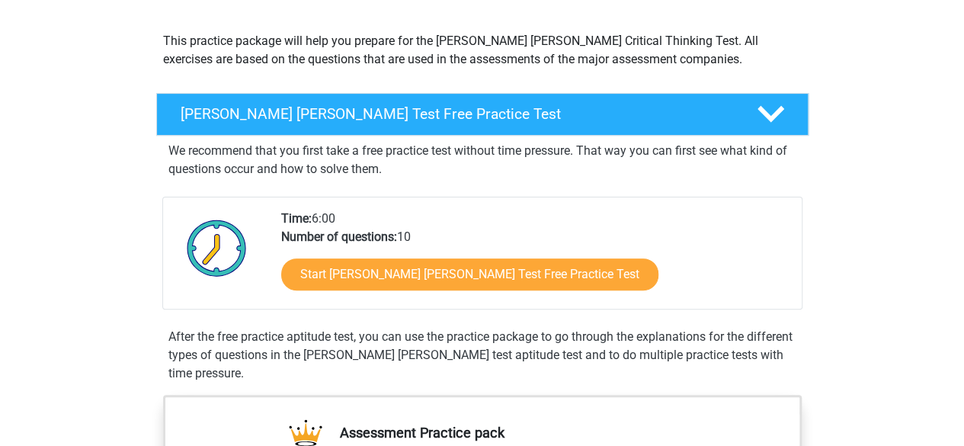
scroll to position [160, 0]
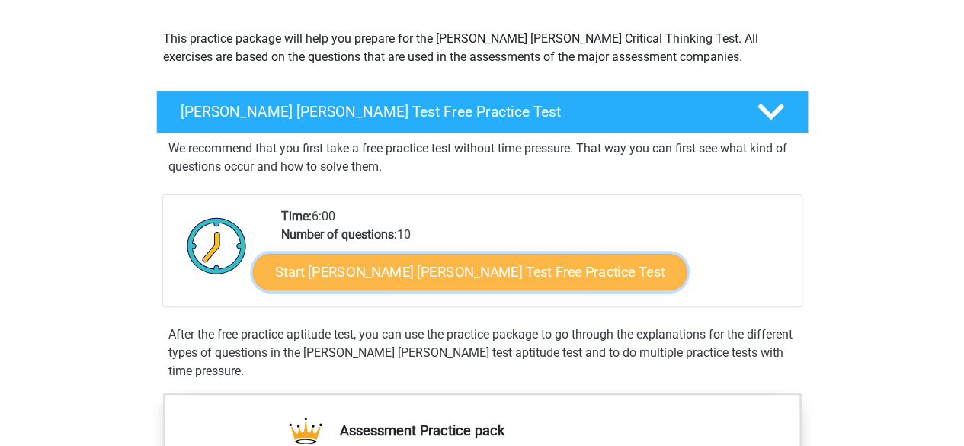
click at [416, 274] on link "Start Watson Glaser Test Free Practice Test" at bounding box center [469, 272] width 433 height 37
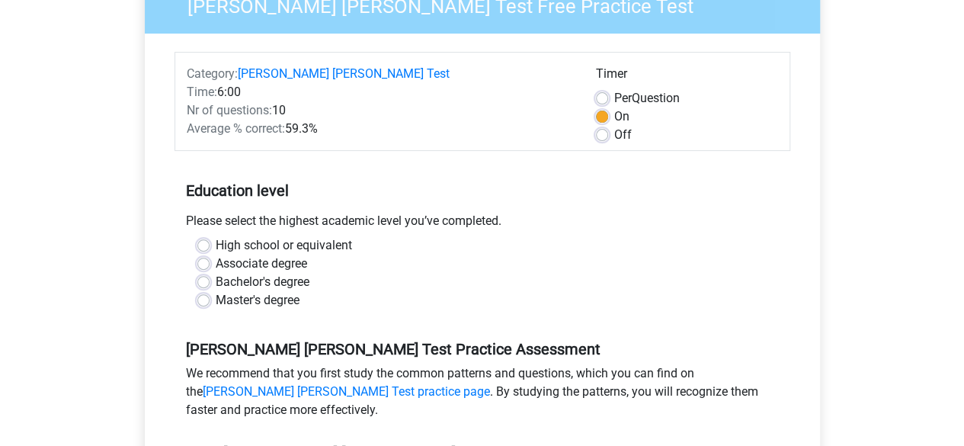
scroll to position [166, 0]
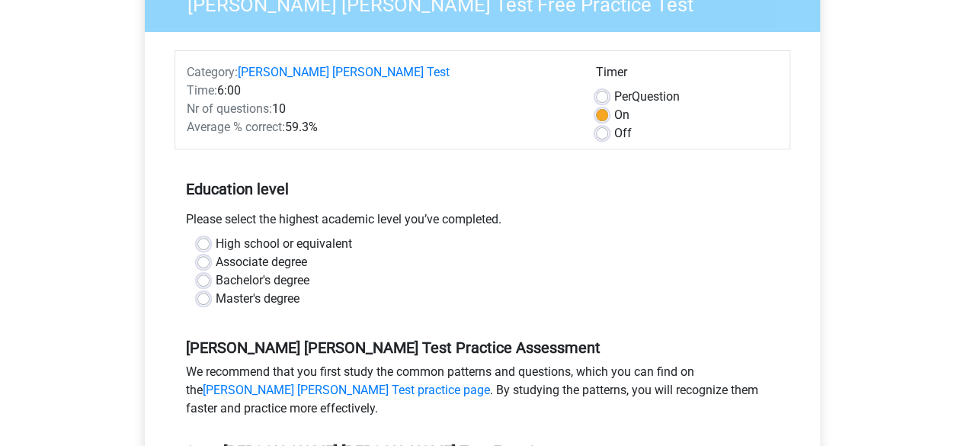
click at [302, 235] on label "High school or equivalent" at bounding box center [284, 244] width 136 height 18
click at [209, 235] on input "High school or equivalent" at bounding box center [203, 242] width 12 height 15
radio input "true"
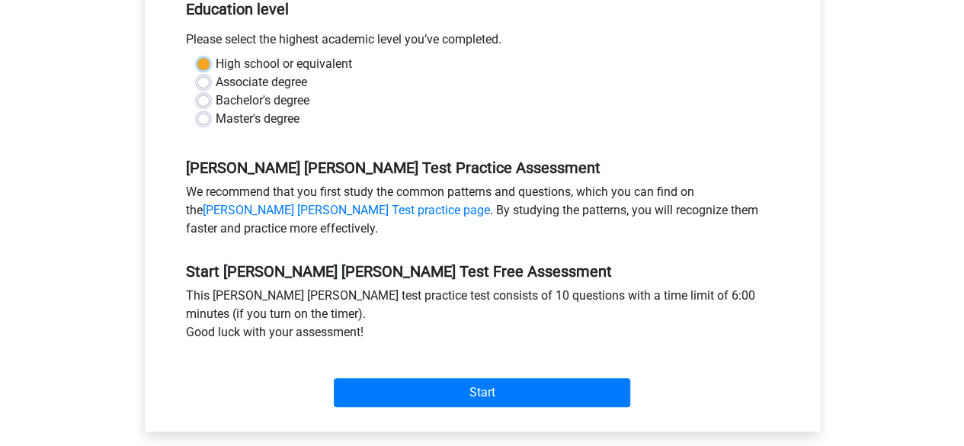
scroll to position [353, 0]
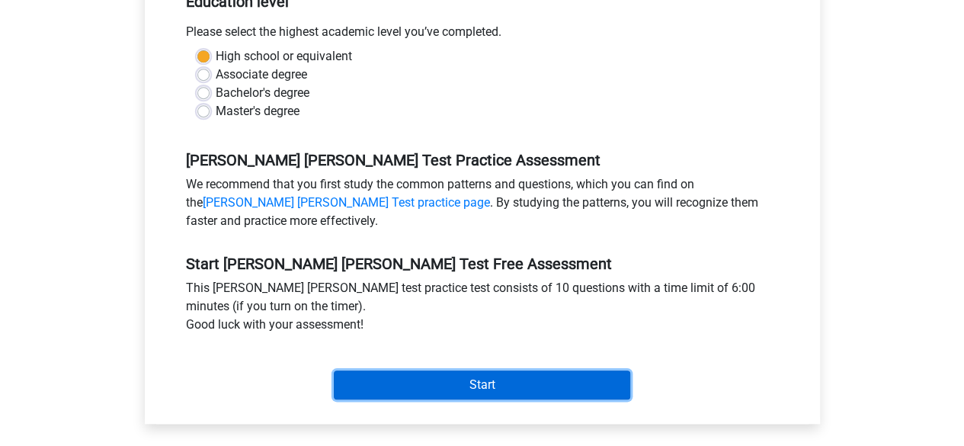
click at [398, 370] on input "Start" at bounding box center [482, 384] width 296 height 29
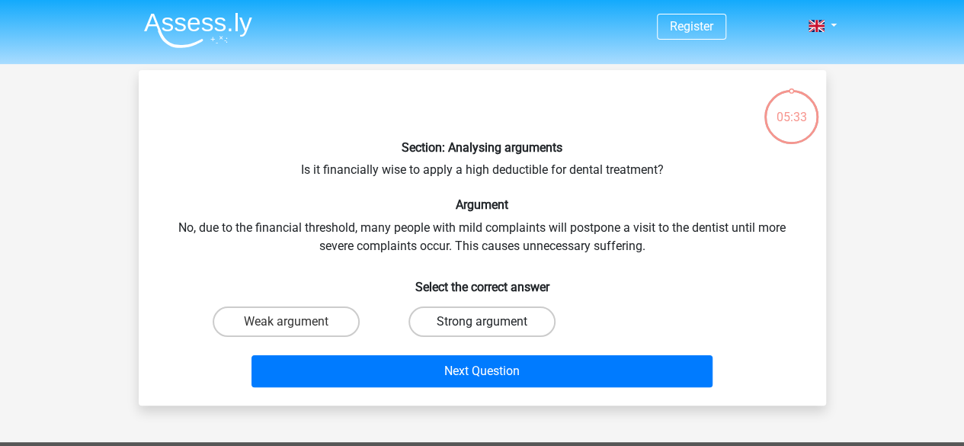
click at [464, 325] on label "Strong argument" at bounding box center [481, 321] width 147 height 30
click at [481, 325] on input "Strong argument" at bounding box center [486, 326] width 10 height 10
radio input "true"
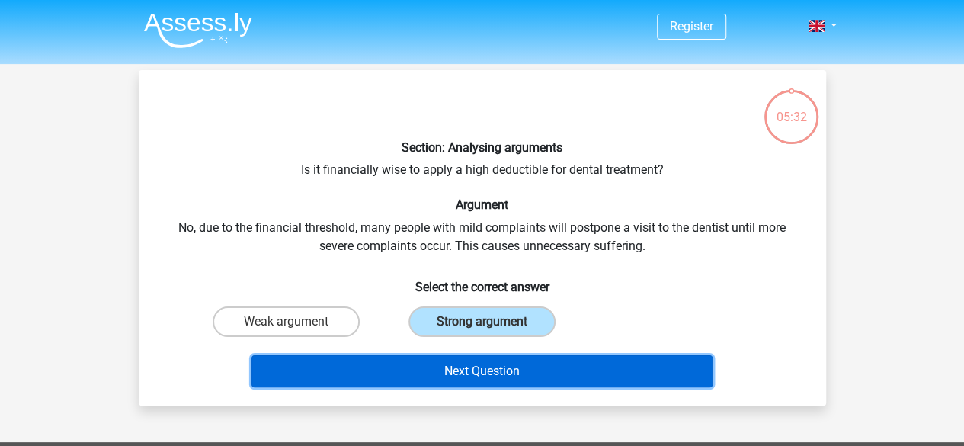
click at [469, 369] on button "Next Question" at bounding box center [481, 371] width 461 height 32
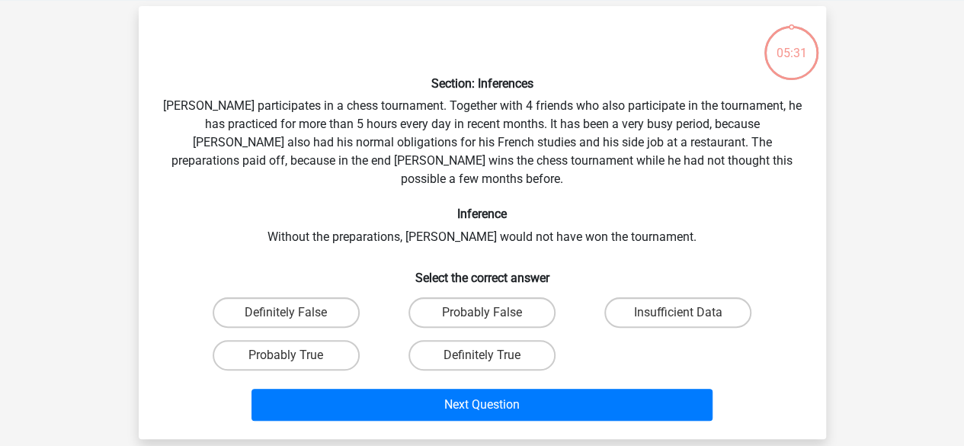
scroll to position [70, 0]
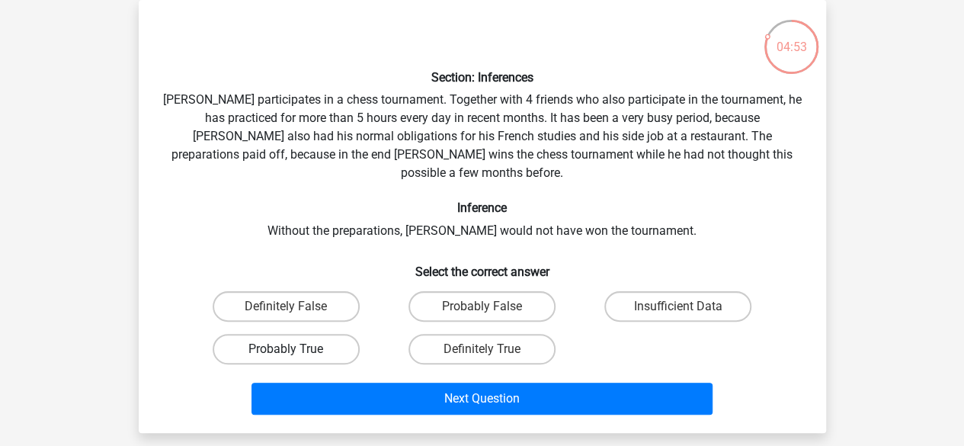
click at [334, 338] on label "Probably True" at bounding box center [286, 349] width 147 height 30
click at [296, 349] on input "Probably True" at bounding box center [291, 354] width 10 height 10
radio input "true"
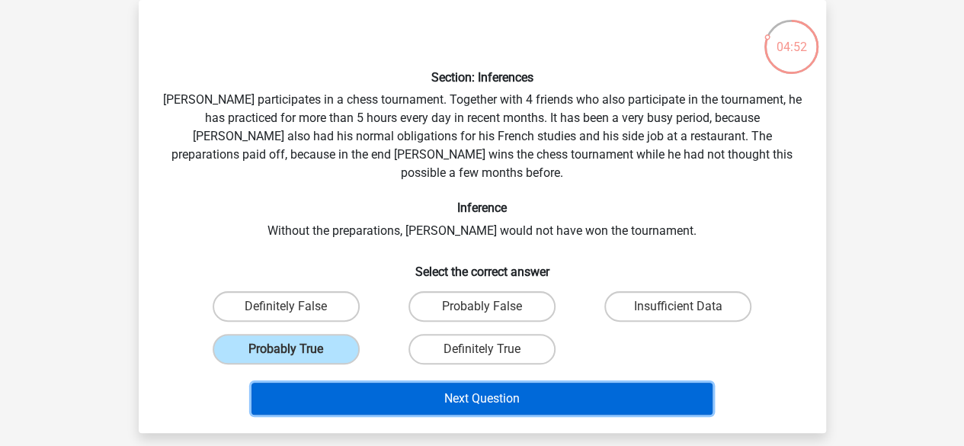
click at [422, 389] on button "Next Question" at bounding box center [481, 398] width 461 height 32
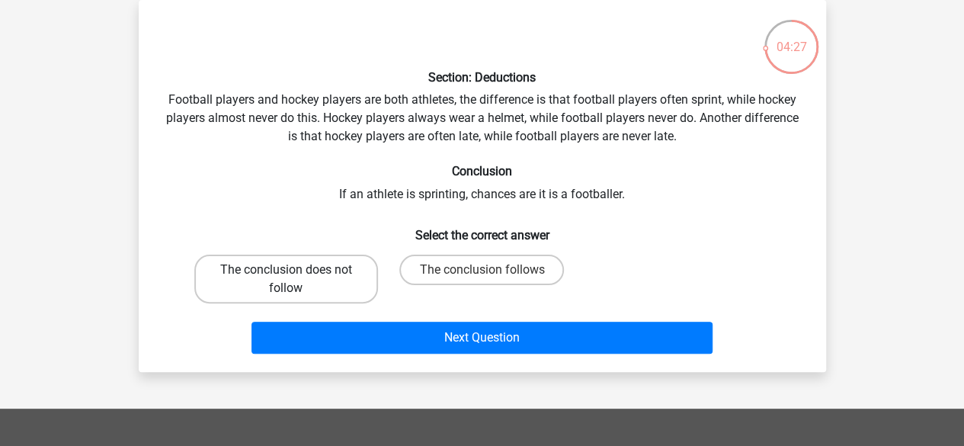
click at [296, 298] on label "The conclusion does not follow" at bounding box center [286, 278] width 184 height 49
click at [296, 280] on input "The conclusion does not follow" at bounding box center [291, 275] width 10 height 10
radio input "true"
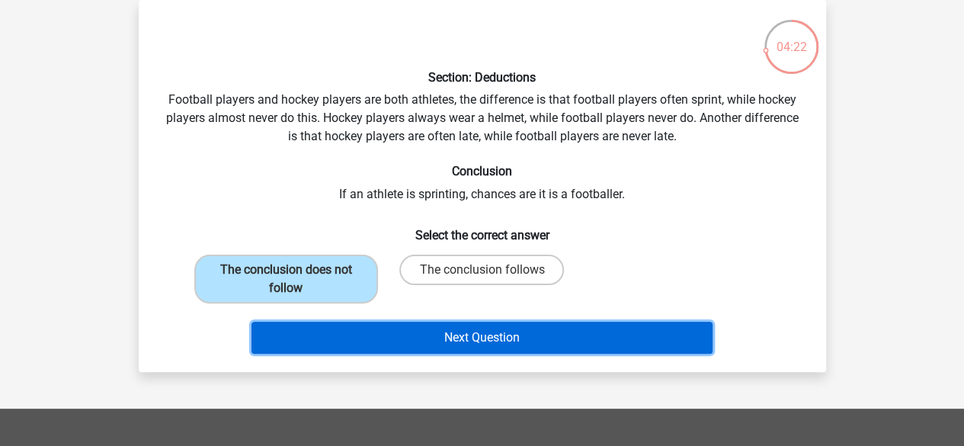
click at [439, 333] on button "Next Question" at bounding box center [481, 337] width 461 height 32
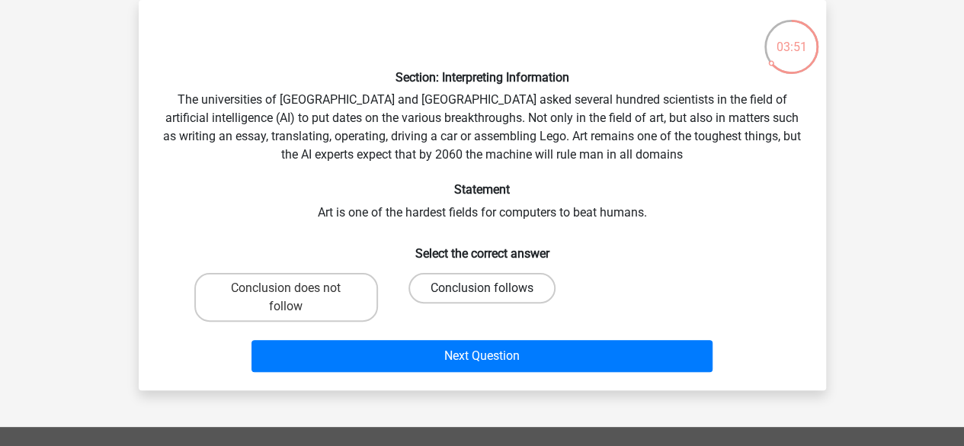
click at [454, 292] on label "Conclusion follows" at bounding box center [481, 288] width 147 height 30
click at [481, 292] on input "Conclusion follows" at bounding box center [486, 293] width 10 height 10
radio input "true"
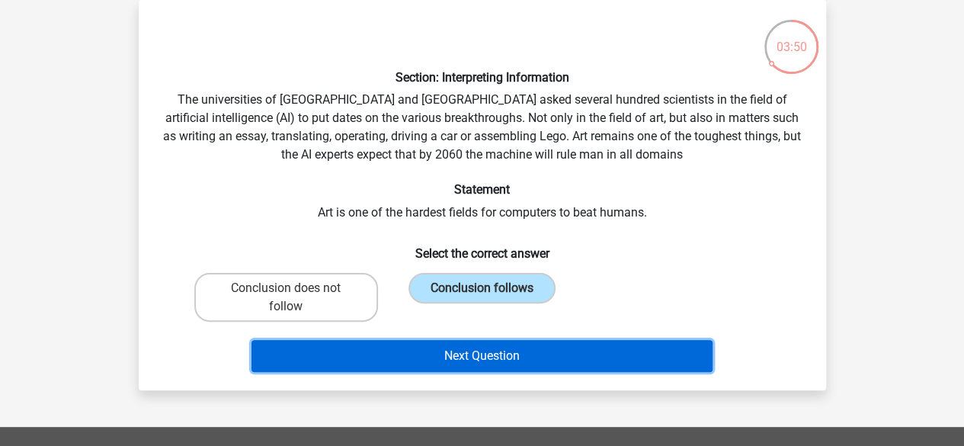
click at [477, 356] on button "Next Question" at bounding box center [481, 356] width 461 height 32
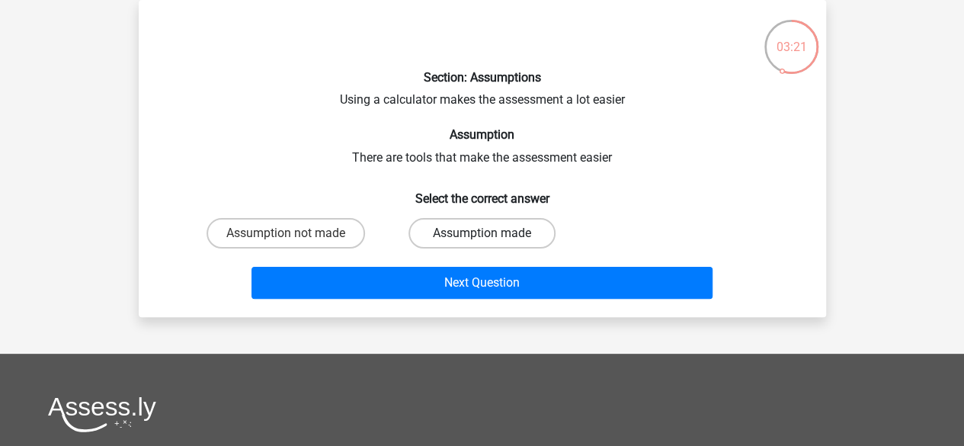
click at [503, 239] on label "Assumption made" at bounding box center [481, 233] width 147 height 30
click at [491, 239] on input "Assumption made" at bounding box center [486, 238] width 10 height 10
radio input "true"
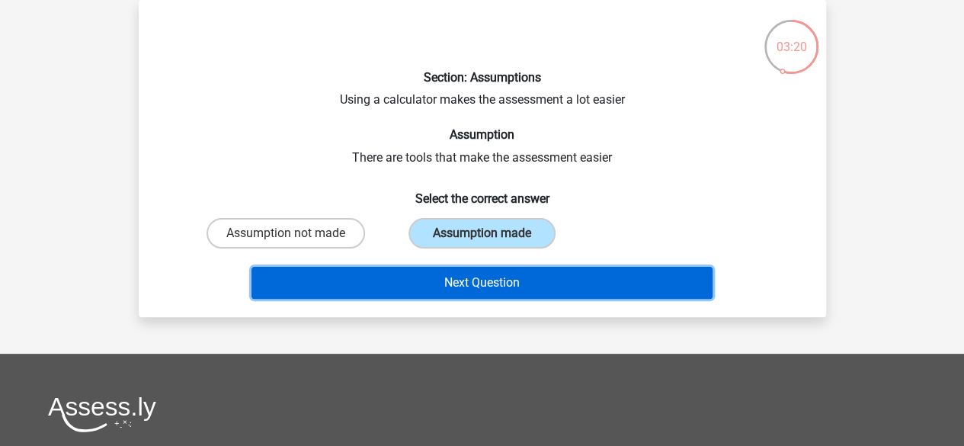
click at [495, 286] on button "Next Question" at bounding box center [481, 283] width 461 height 32
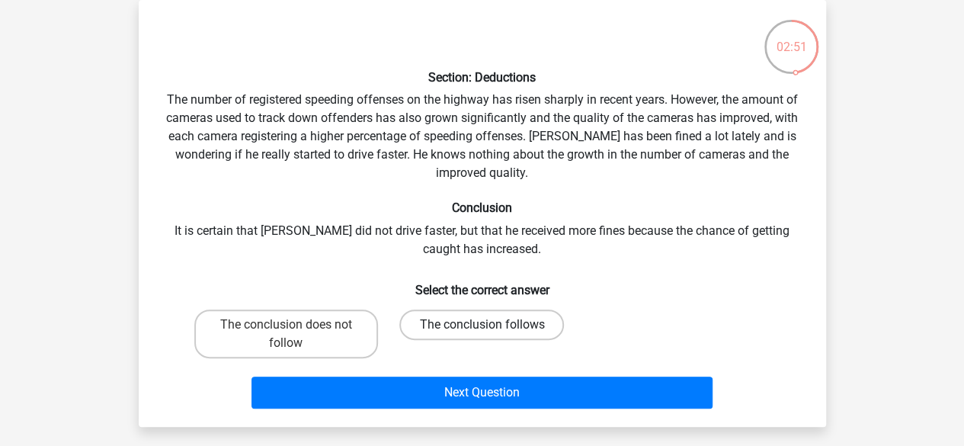
click at [480, 328] on label "The conclusion follows" at bounding box center [481, 324] width 165 height 30
click at [481, 328] on input "The conclusion follows" at bounding box center [486, 329] width 10 height 10
radio input "true"
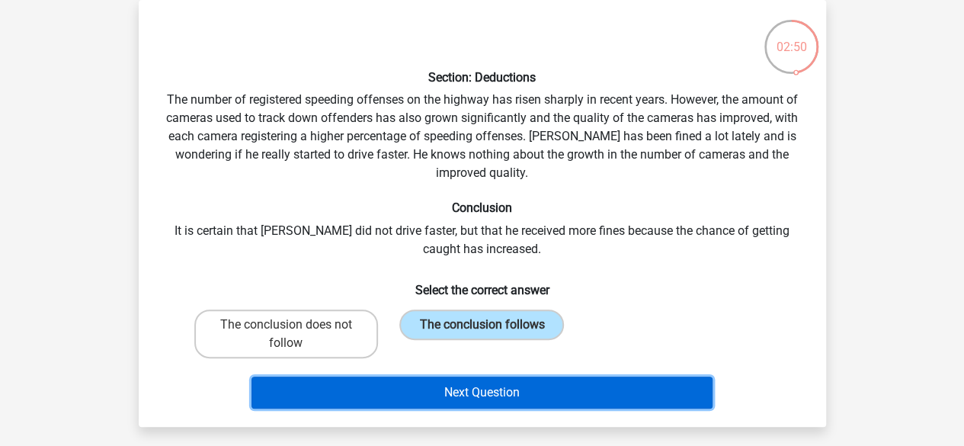
click at [484, 385] on button "Next Question" at bounding box center [481, 392] width 461 height 32
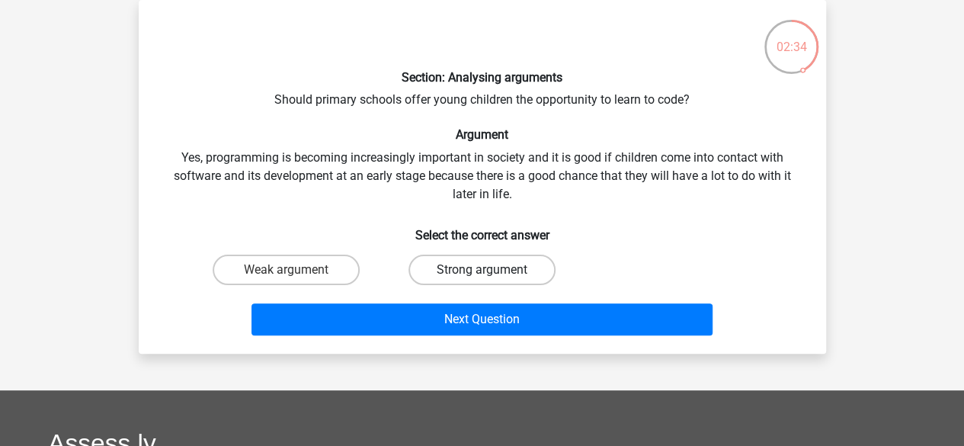
click at [503, 276] on label "Strong argument" at bounding box center [481, 269] width 147 height 30
click at [491, 276] on input "Strong argument" at bounding box center [486, 275] width 10 height 10
radio input "true"
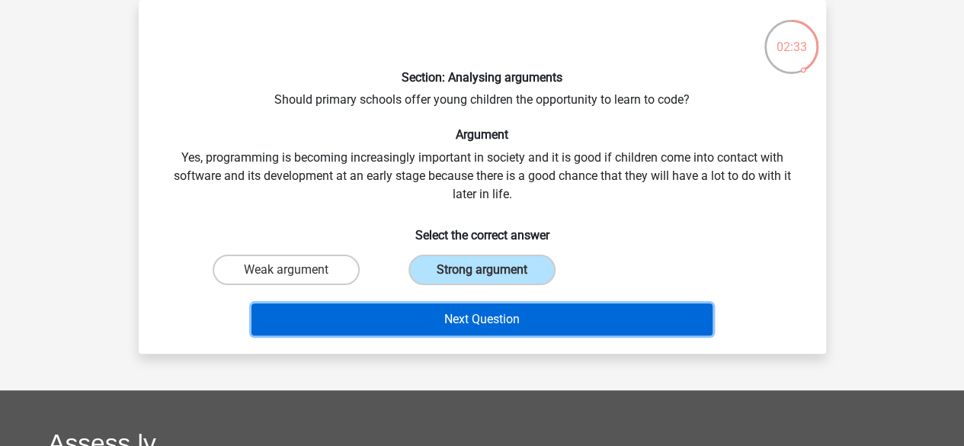
click at [500, 316] on button "Next Question" at bounding box center [481, 319] width 461 height 32
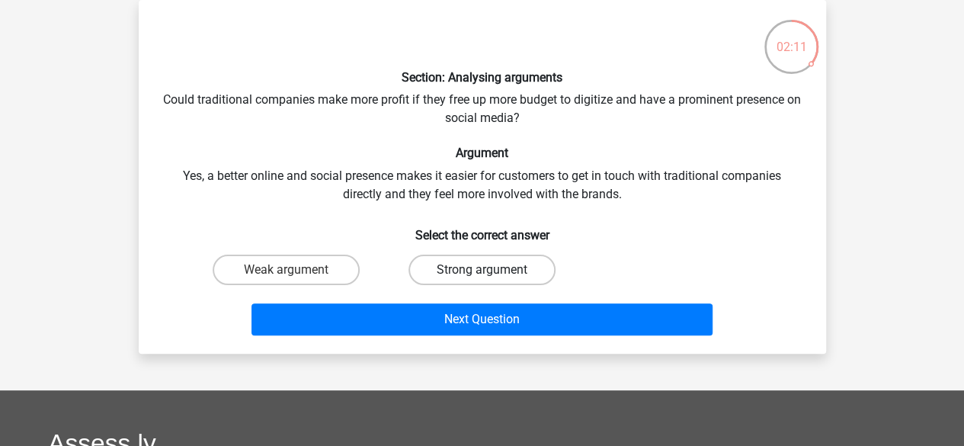
click at [462, 283] on label "Strong argument" at bounding box center [481, 269] width 147 height 30
click at [481, 280] on input "Strong argument" at bounding box center [486, 275] width 10 height 10
radio input "true"
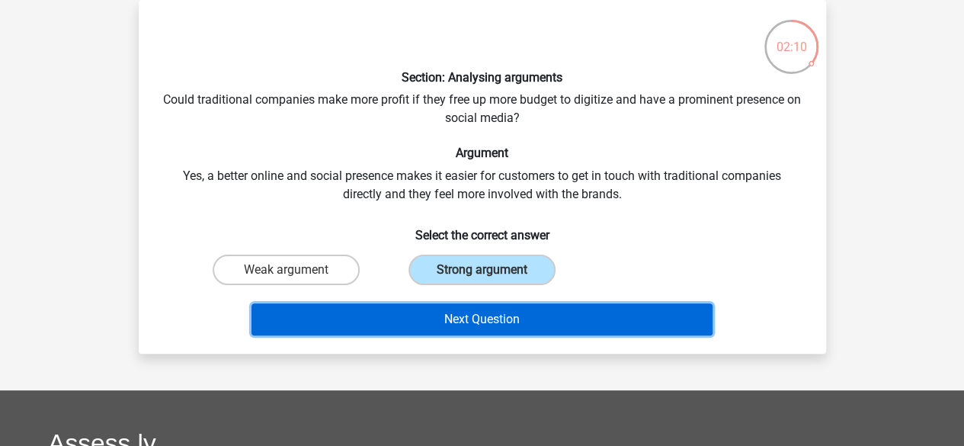
click at [470, 315] on button "Next Question" at bounding box center [481, 319] width 461 height 32
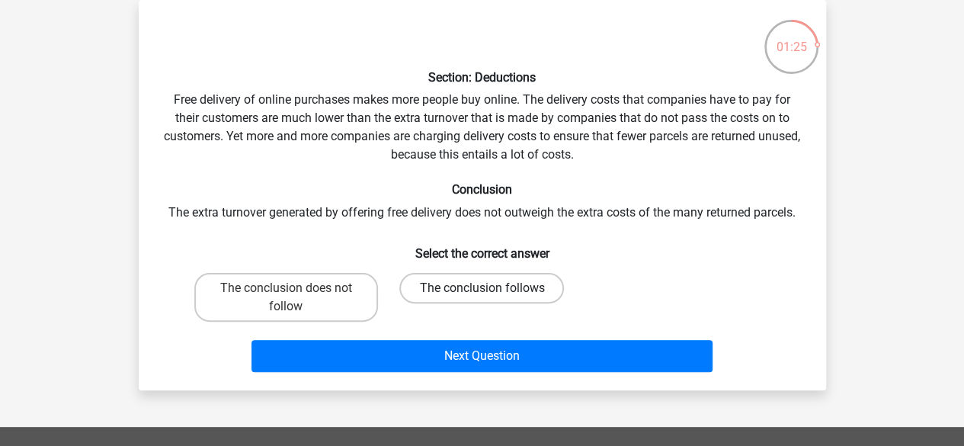
click at [474, 283] on label "The conclusion follows" at bounding box center [481, 288] width 165 height 30
click at [481, 288] on input "The conclusion follows" at bounding box center [486, 293] width 10 height 10
radio input "true"
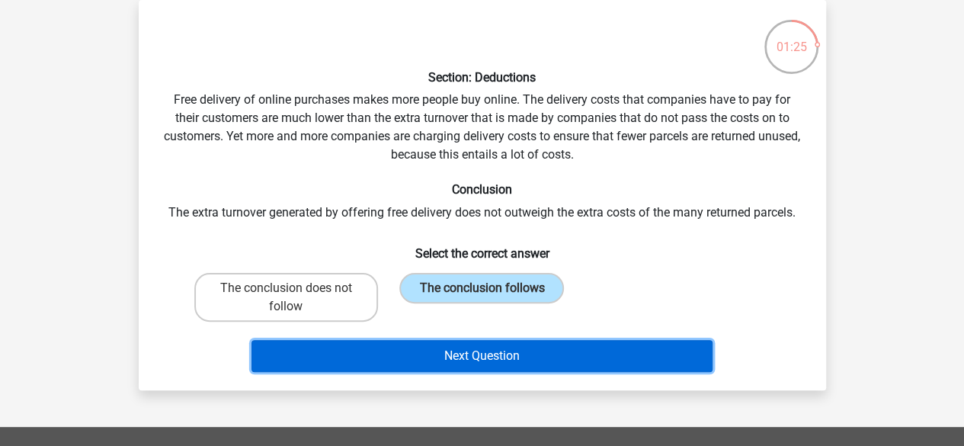
click at [483, 354] on button "Next Question" at bounding box center [481, 356] width 461 height 32
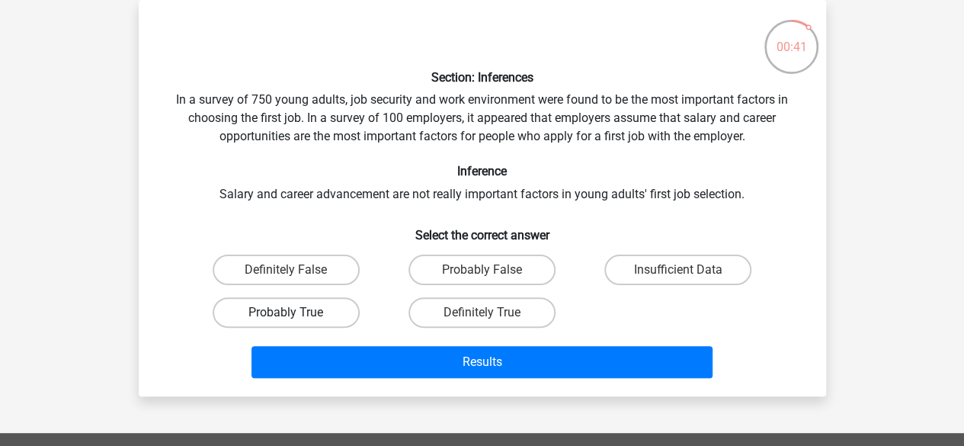
click at [272, 309] on label "Probably True" at bounding box center [286, 312] width 147 height 30
click at [286, 312] on input "Probably True" at bounding box center [291, 317] width 10 height 10
radio input "true"
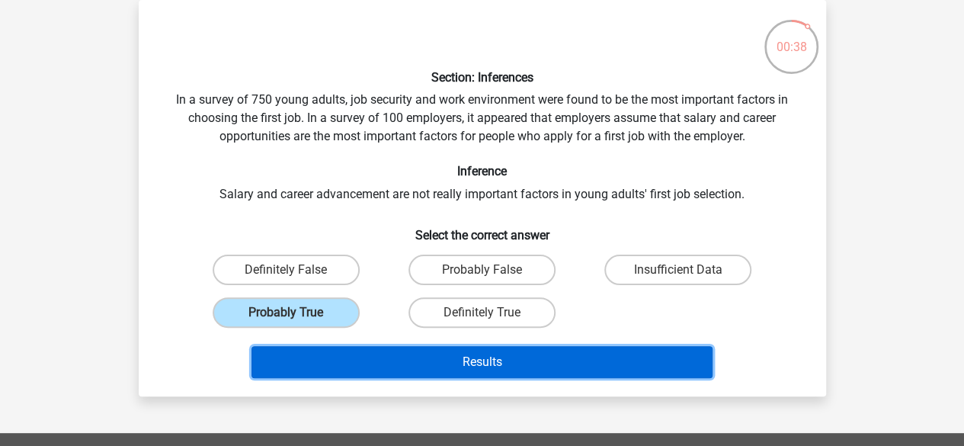
click at [511, 364] on button "Results" at bounding box center [481, 362] width 461 height 32
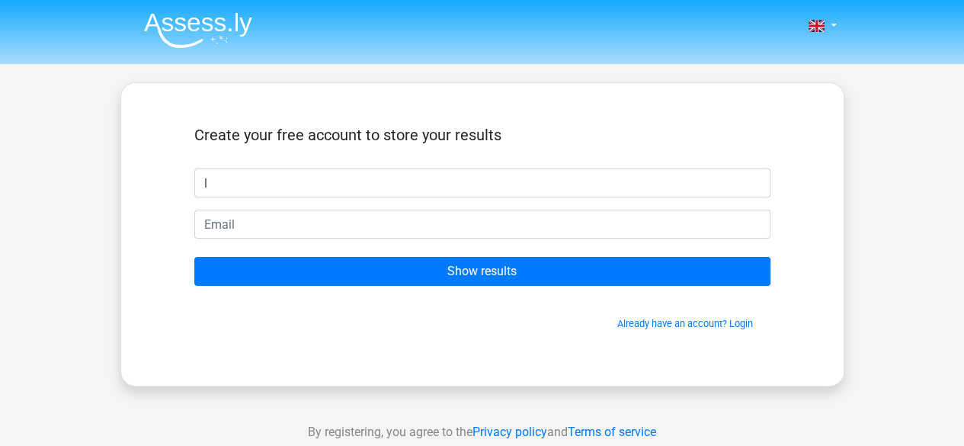
type input "l"
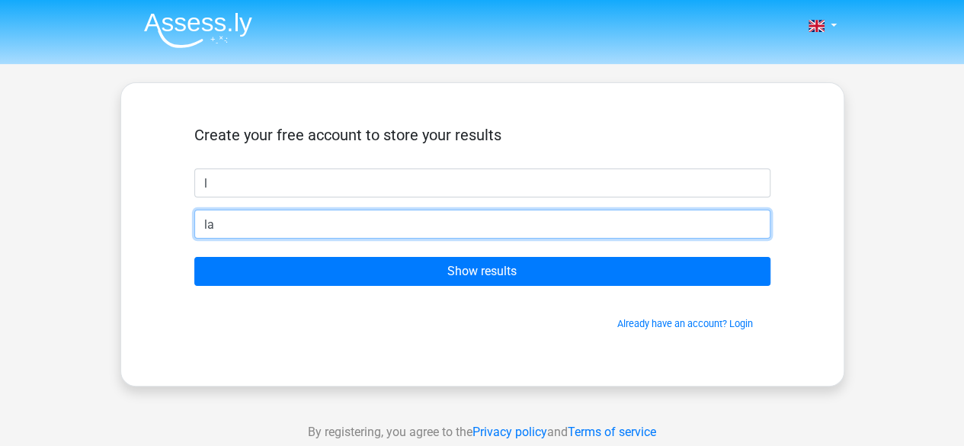
type input "[EMAIL_ADDRESS][DOMAIN_NAME]"
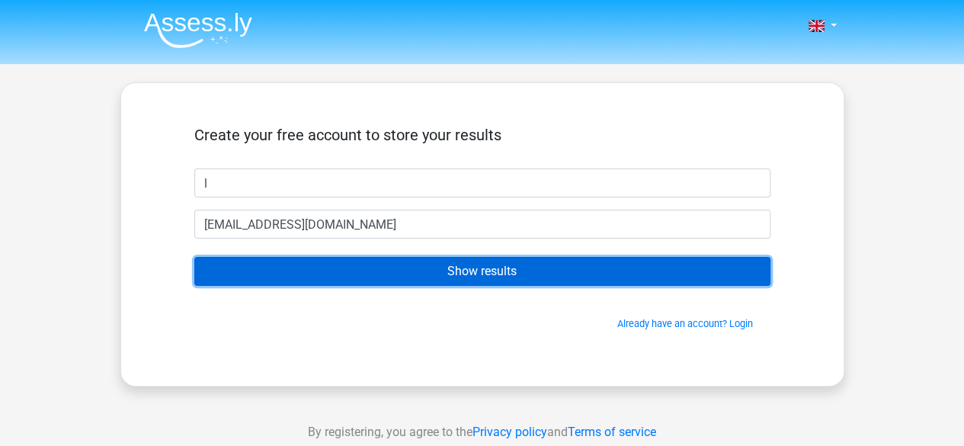
click at [382, 273] on input "Show results" at bounding box center [482, 271] width 576 height 29
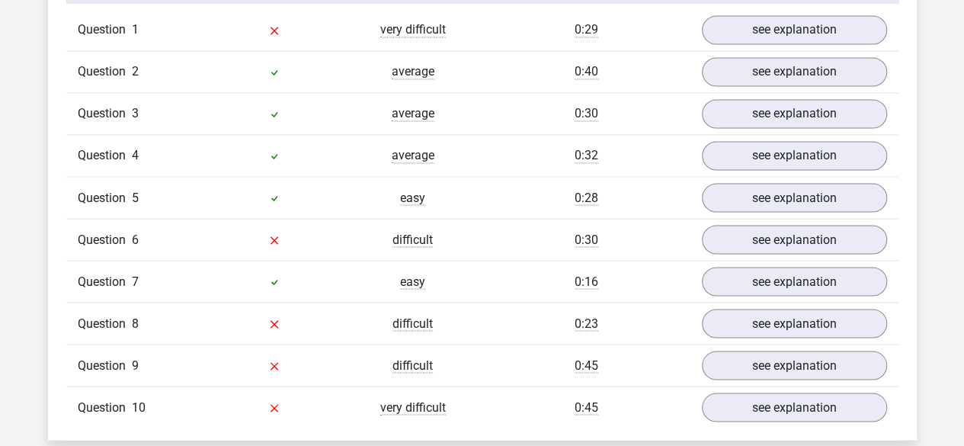
scroll to position [1282, 0]
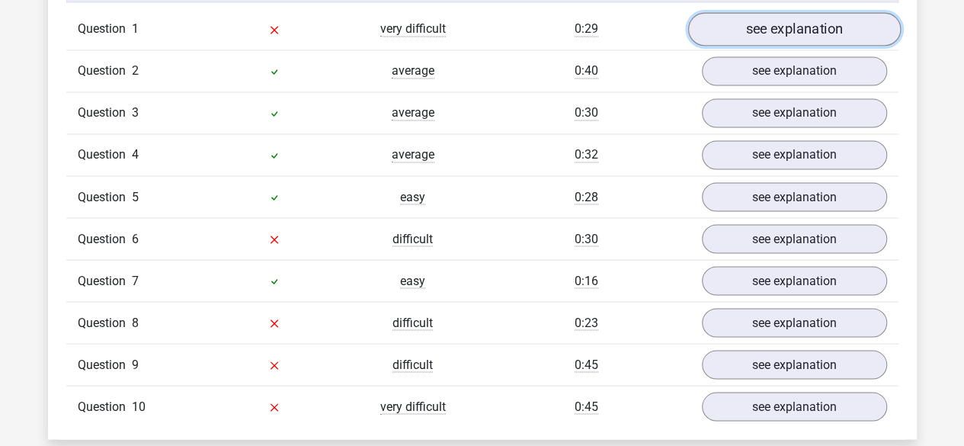
click at [787, 21] on link "see explanation" at bounding box center [793, 30] width 213 height 34
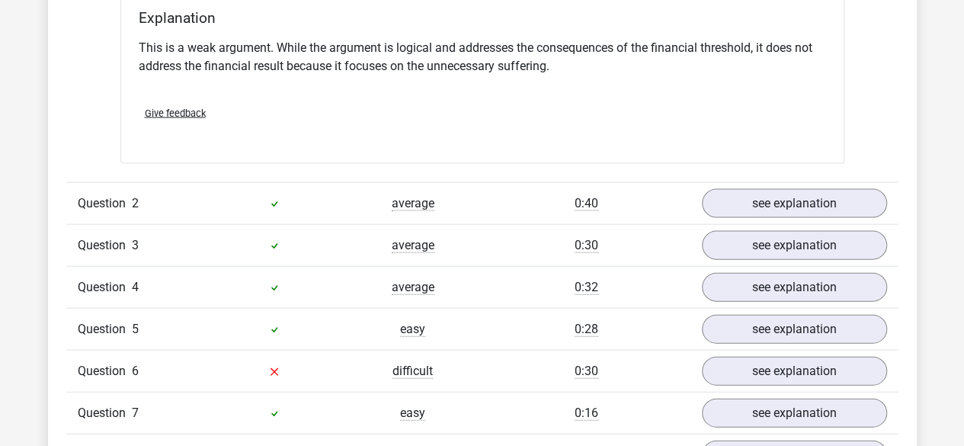
scroll to position [1555, 0]
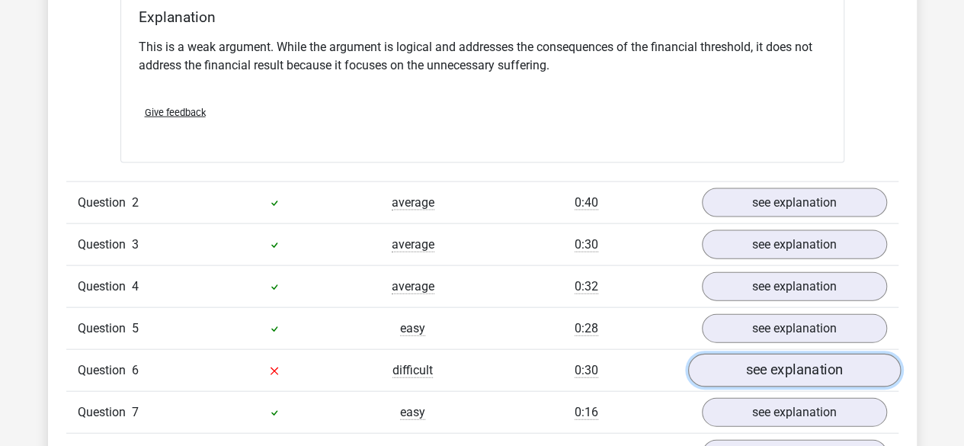
click at [751, 366] on link "see explanation" at bounding box center [793, 370] width 213 height 34
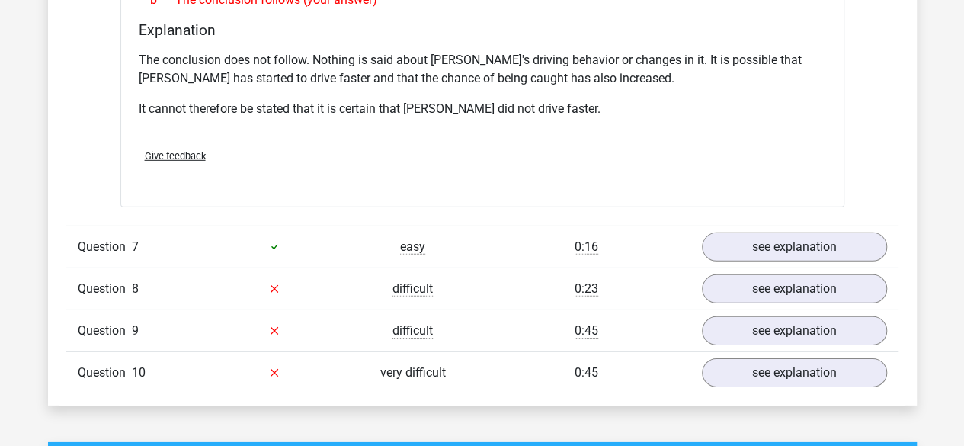
scroll to position [2210, 0]
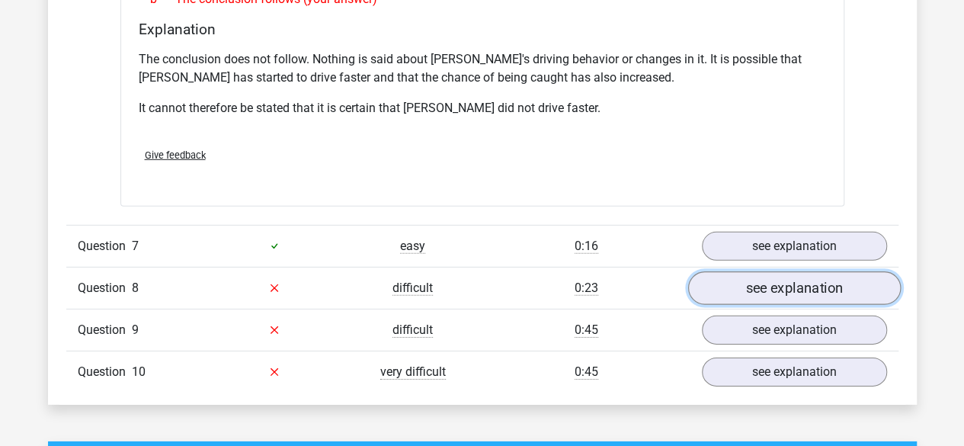
click at [739, 271] on link "see explanation" at bounding box center [793, 288] width 213 height 34
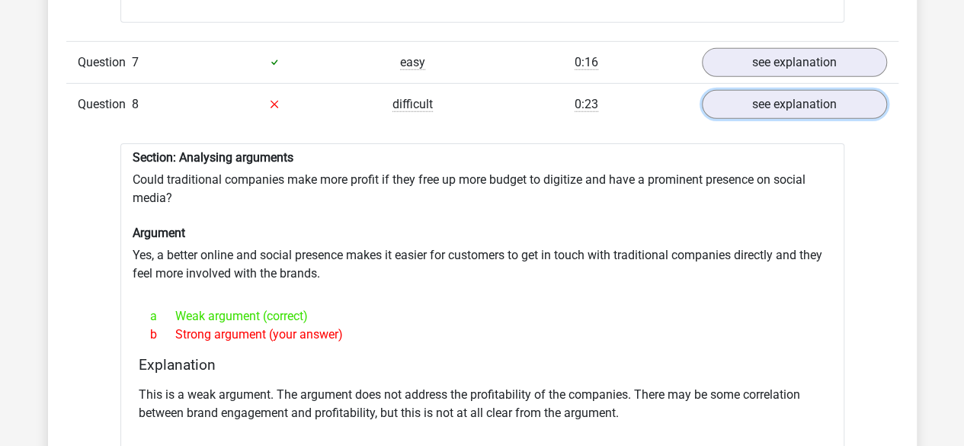
scroll to position [2395, 0]
